Goal: Information Seeking & Learning: Learn about a topic

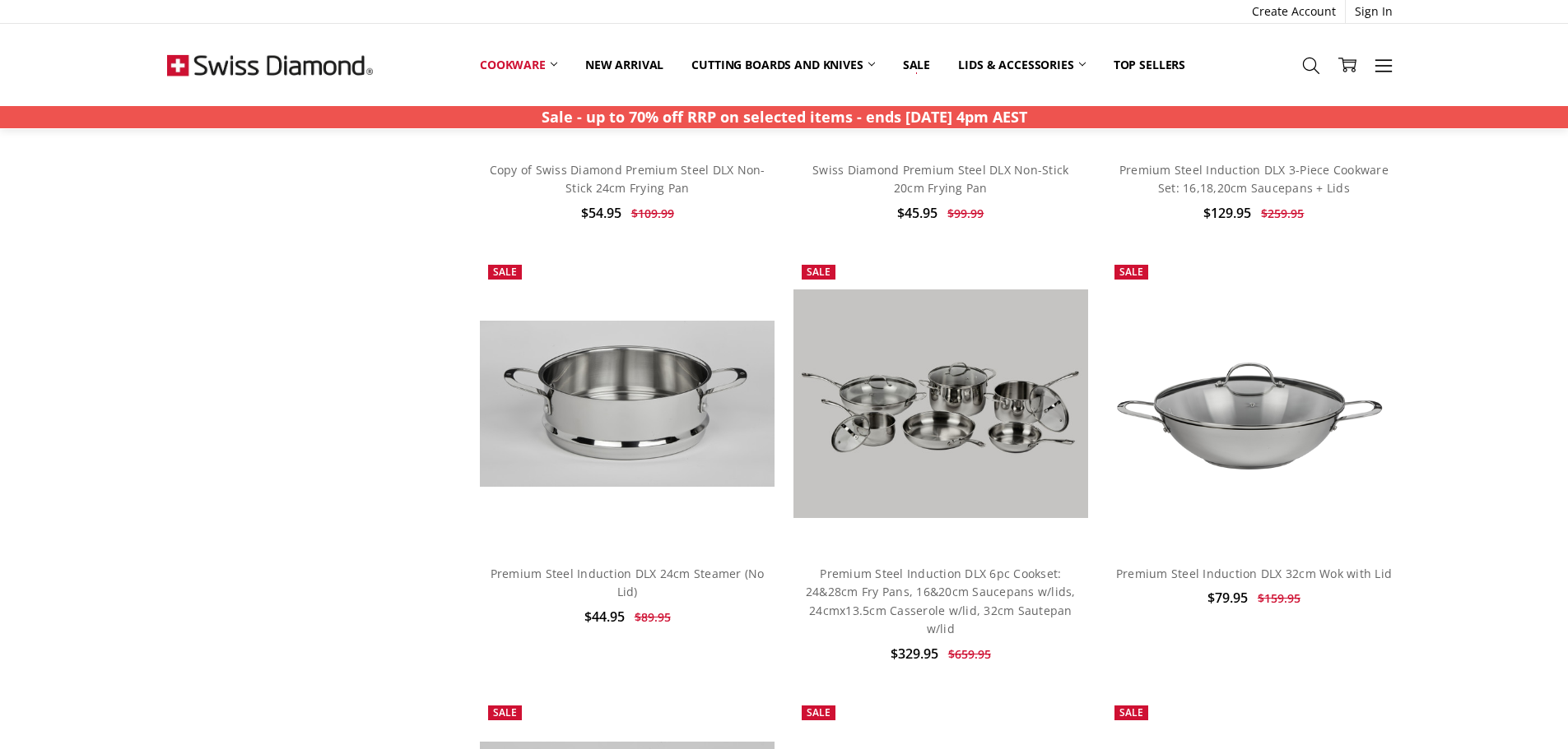
scroll to position [1209, 0]
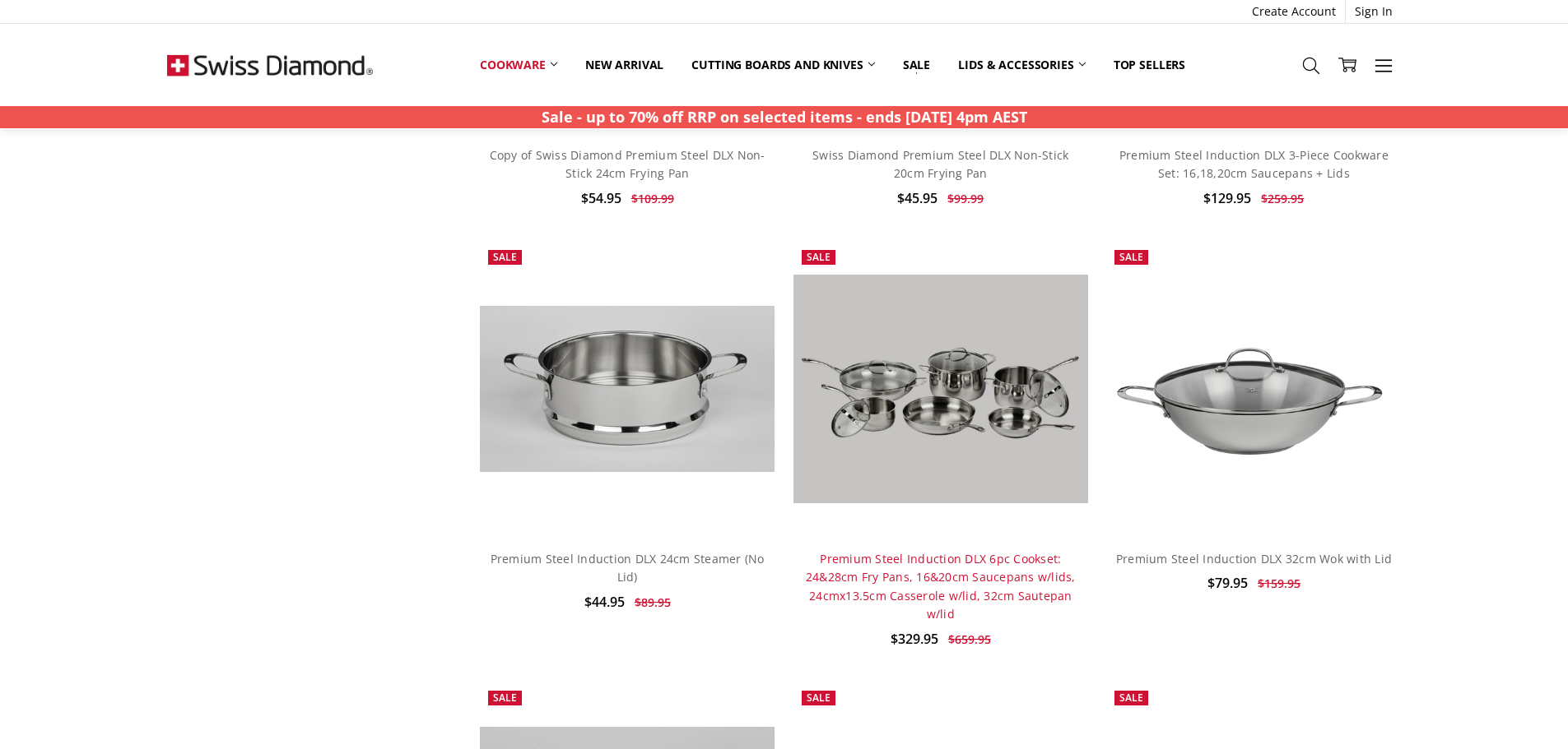
click at [1004, 588] on link "Premium Steel Induction DLX 6pc Cookset: 24&28cm Fry Pans, 16&20cm Saucepans w/…" at bounding box center [940, 587] width 270 height 71
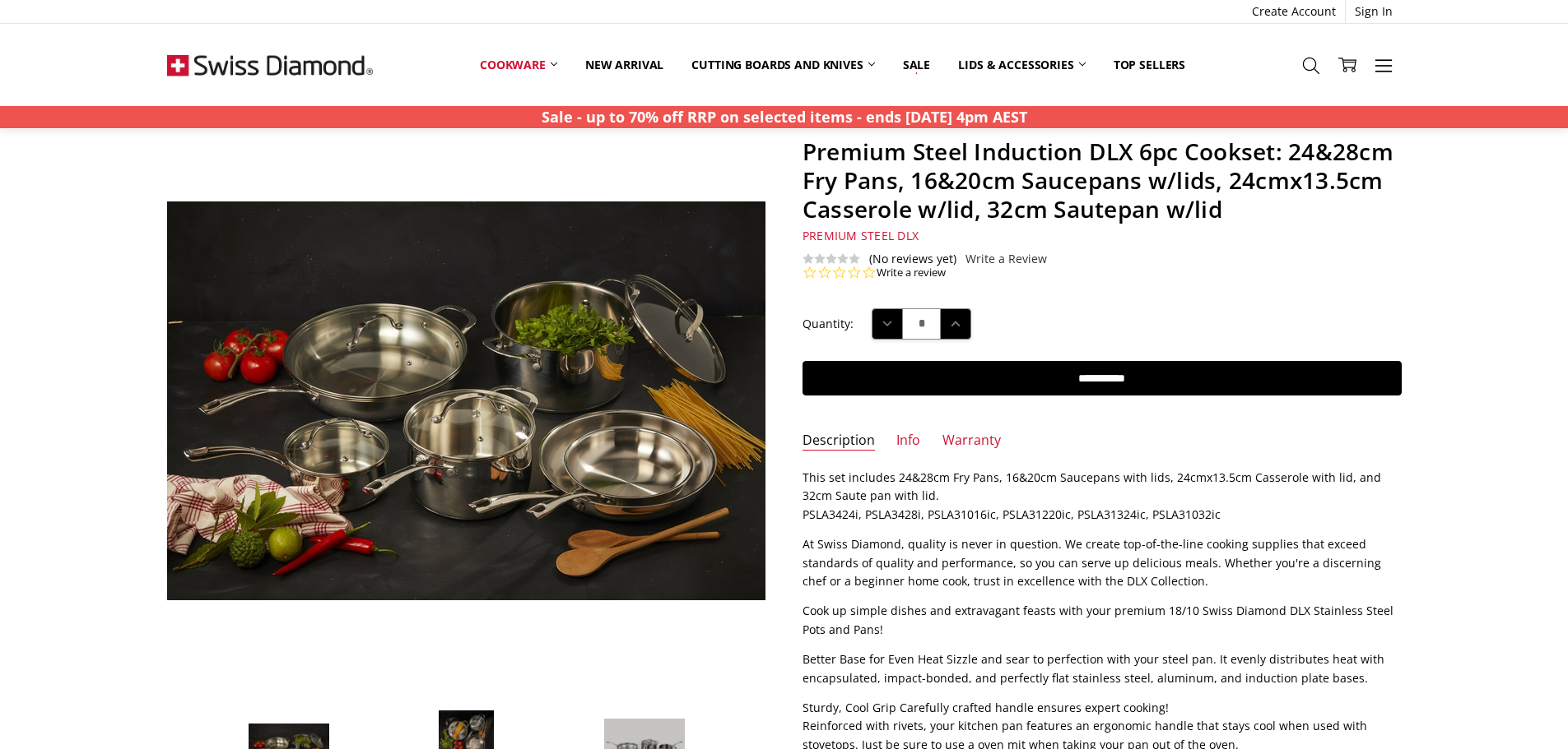
scroll to position [165, 0]
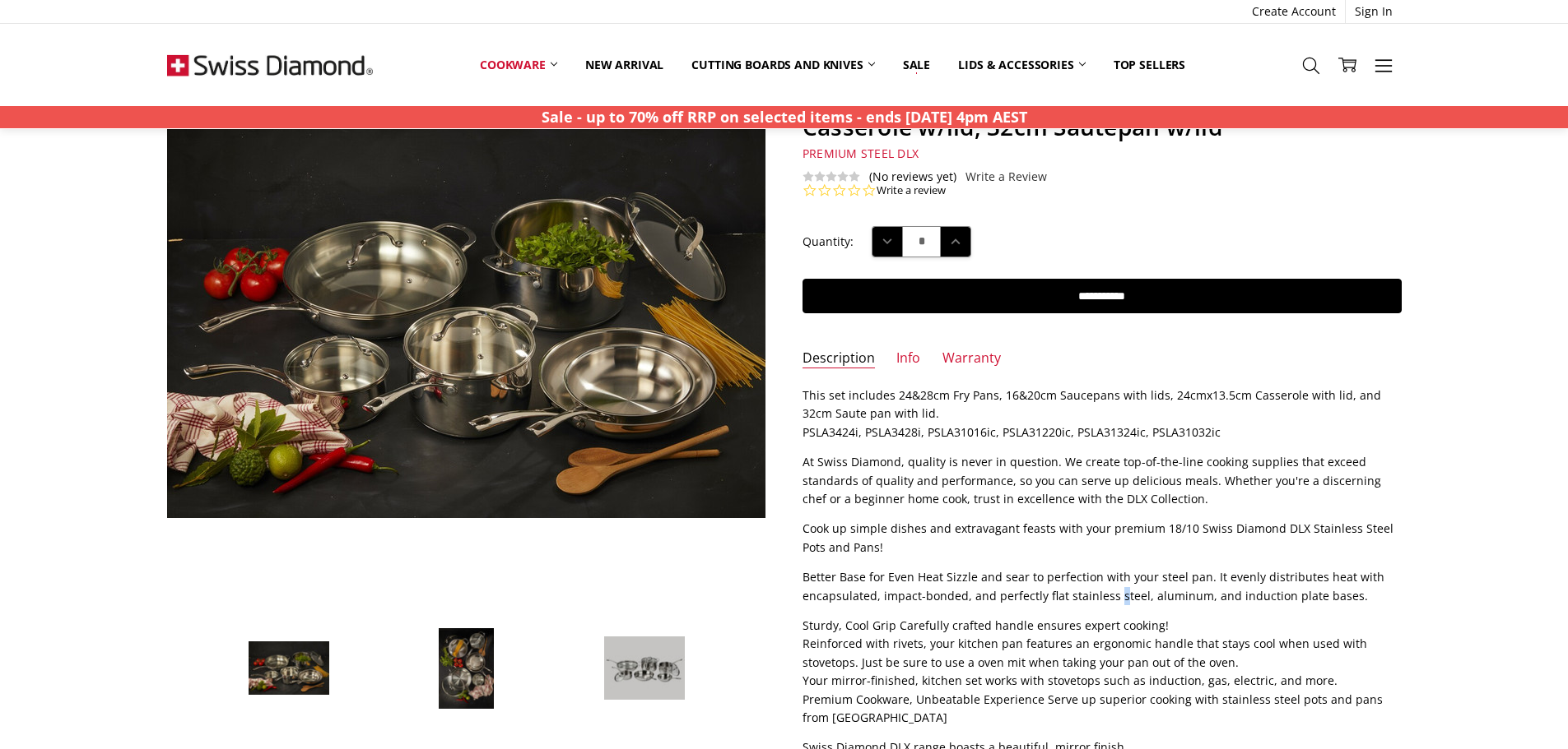
click at [1117, 592] on p "Better Base for Even Heat Sizzle and sear to perfection with your steel pan. It…" at bounding box center [1101, 587] width 599 height 37
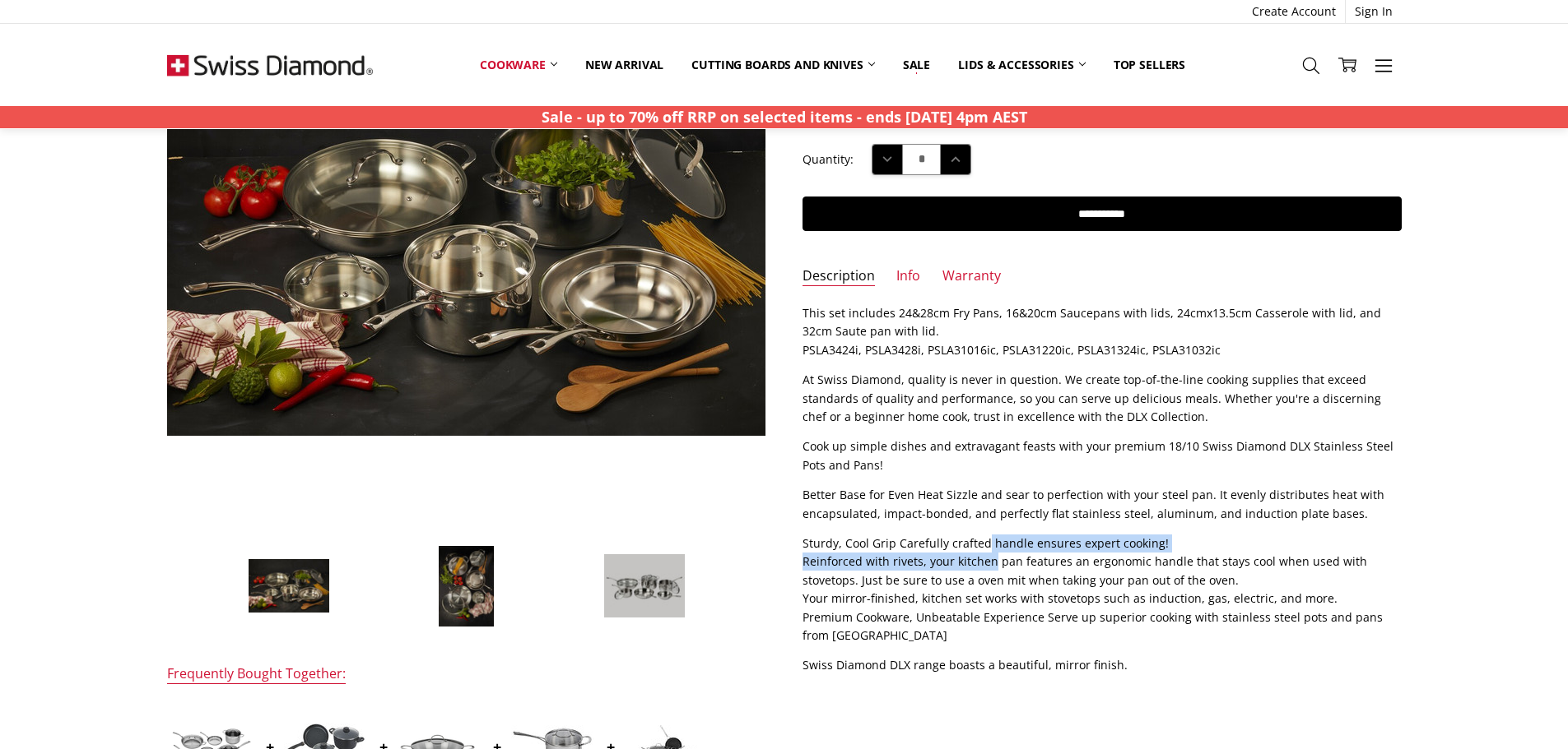
drag, startPoint x: 982, startPoint y: 543, endPoint x: 990, endPoint y: 559, distance: 17.9
click at [990, 559] on p "Sturdy, Cool Grip Carefully crafted handle ensures expert cooking! Reinforced w…" at bounding box center [1101, 590] width 599 height 110
click at [1044, 581] on p "Sturdy, Cool Grip Carefully crafted handle ensures expert cooking! Reinforced w…" at bounding box center [1101, 590] width 599 height 110
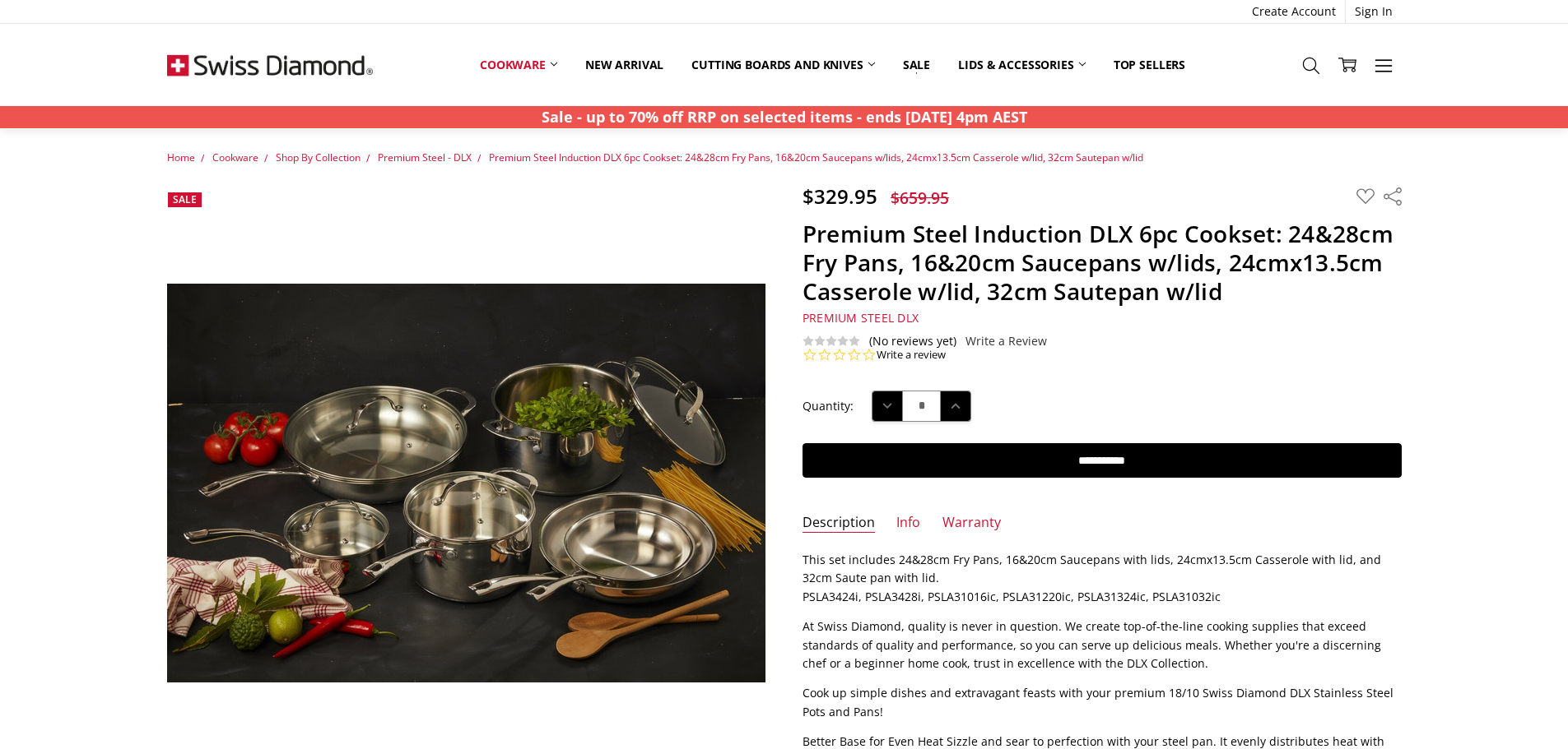
scroll to position [82, 0]
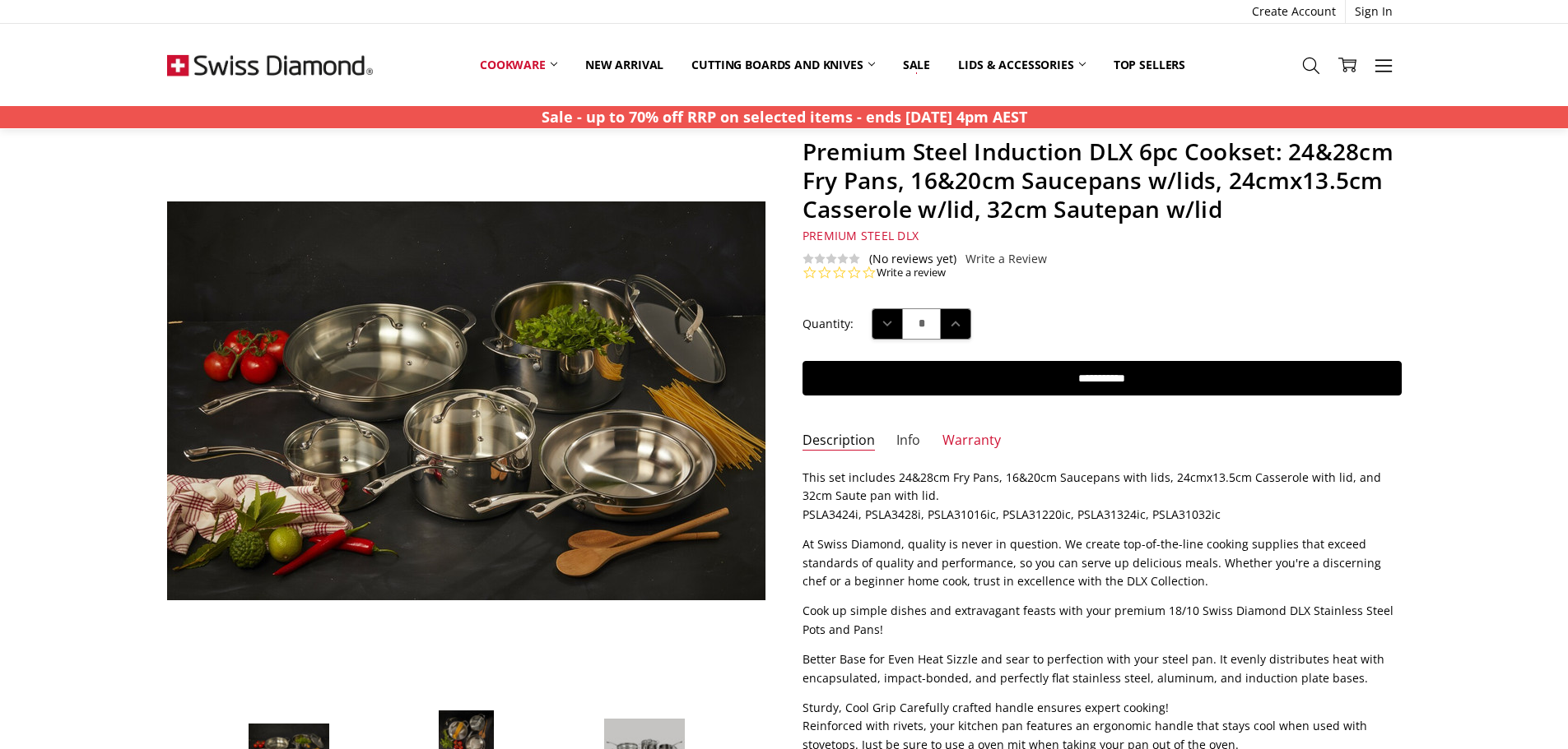
click at [903, 440] on link "Info" at bounding box center [908, 441] width 24 height 19
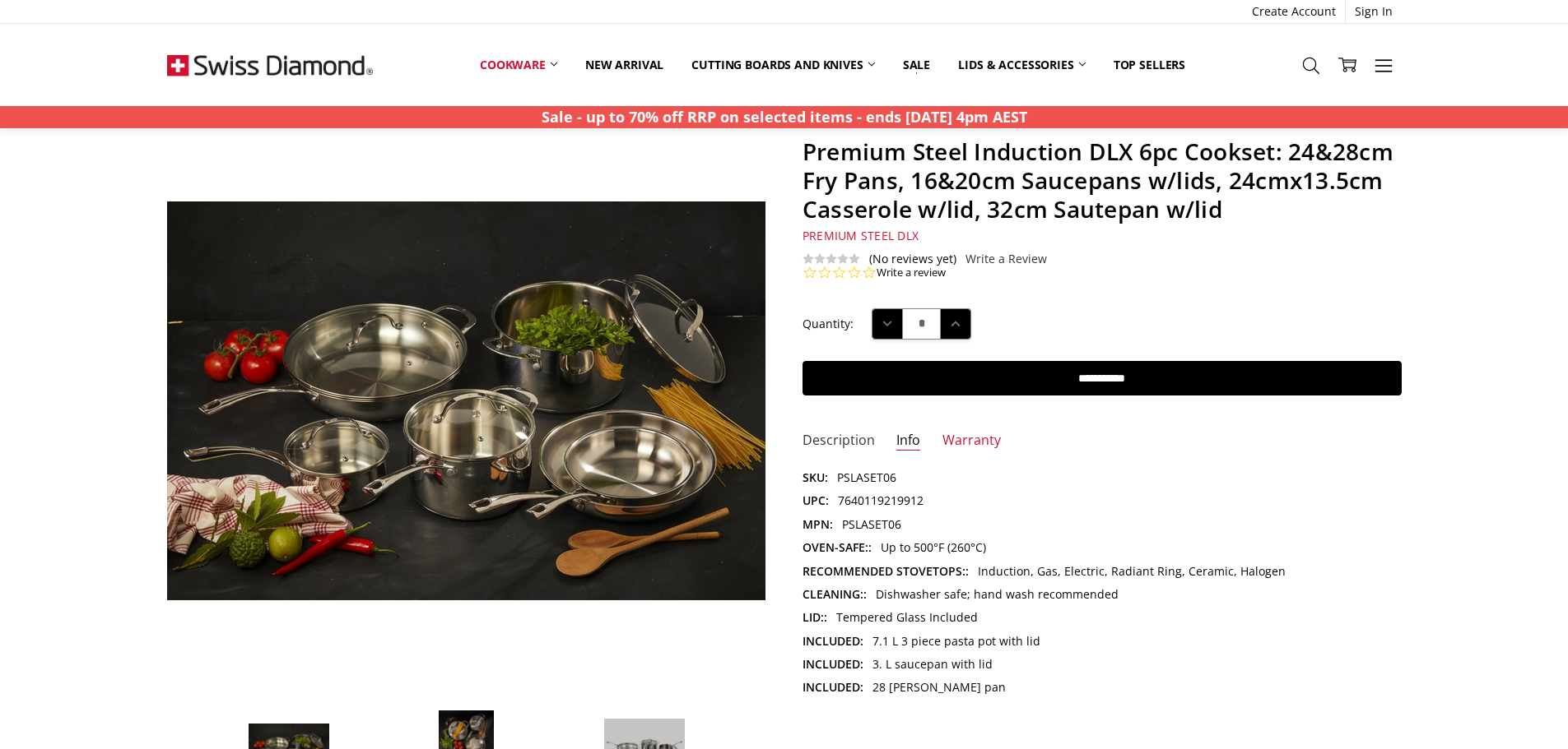
click at [835, 442] on link "Description" at bounding box center [838, 441] width 72 height 19
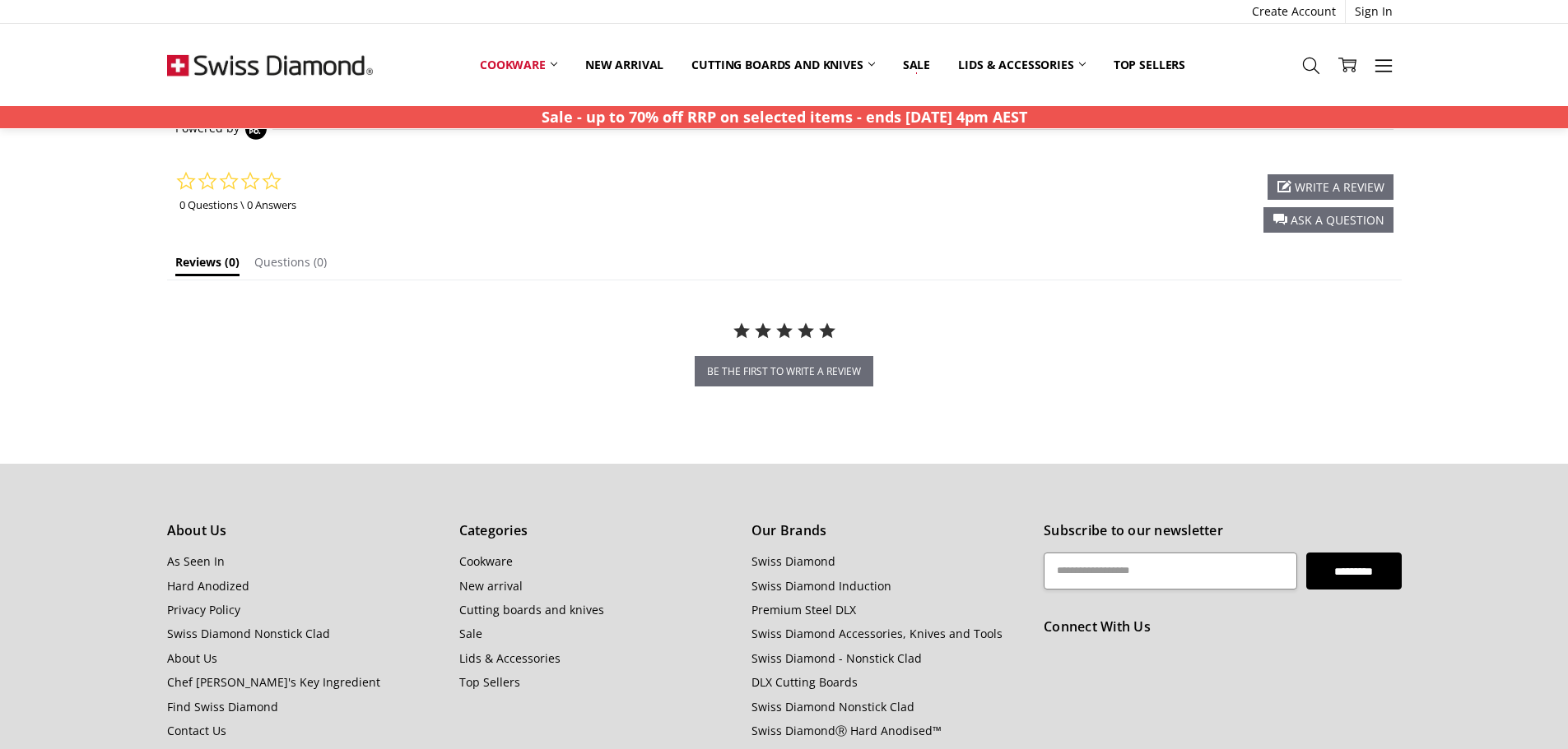
scroll to position [494, 0]
